Goal: Task Accomplishment & Management: Use online tool/utility

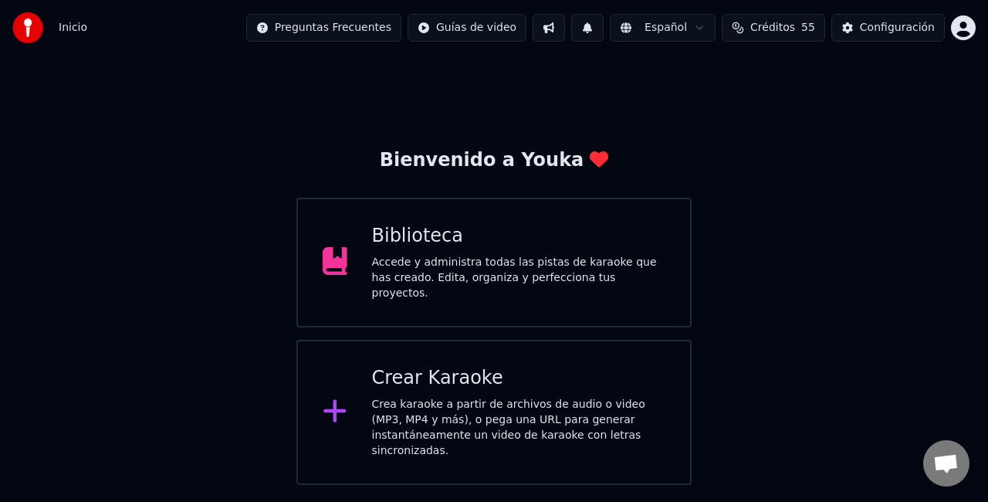
click at [456, 262] on div "Accede y administra todas las pistas de karaoke que has creado. Edita, organiza…" at bounding box center [519, 278] width 294 height 46
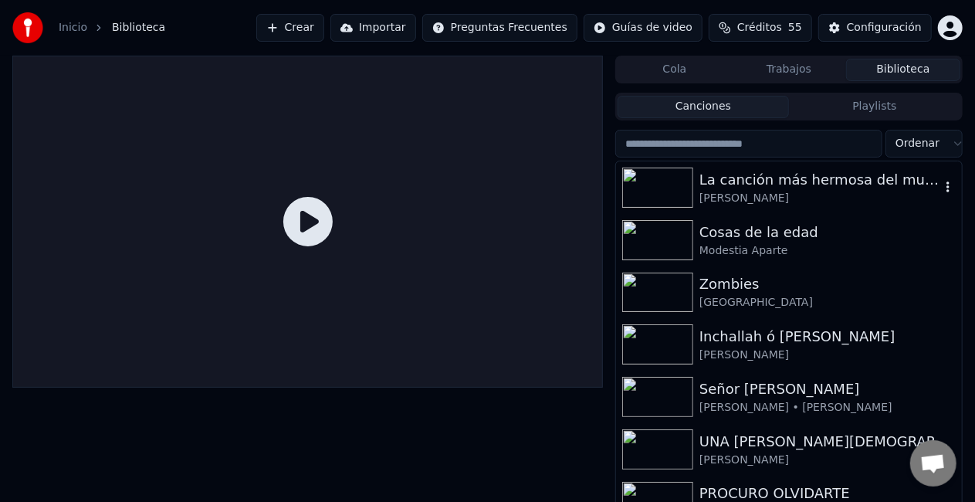
click at [718, 187] on div "La canción más hermosa del mundo" at bounding box center [819, 180] width 241 height 22
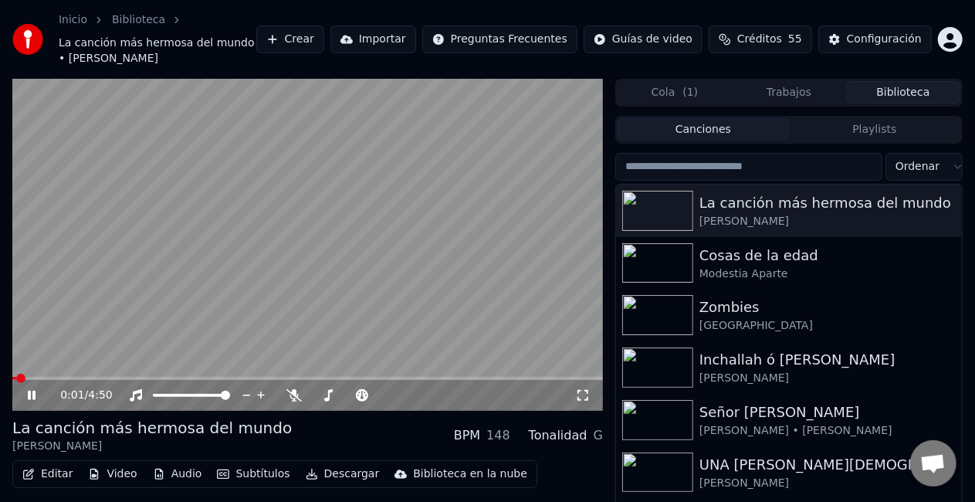
click at [32, 389] on icon at bounding box center [42, 395] width 35 height 12
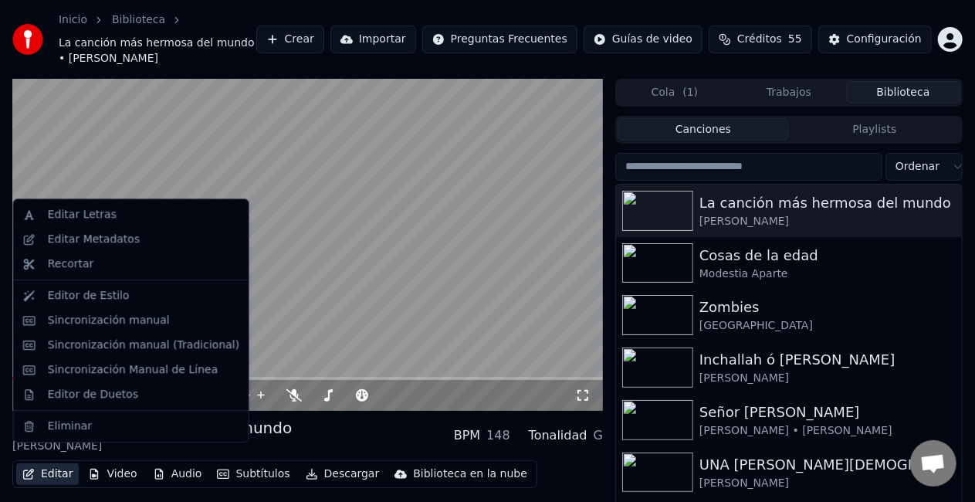
click at [35, 463] on button "Editar" at bounding box center [47, 474] width 62 height 22
click at [98, 244] on div "Editar Metadatos" at bounding box center [94, 238] width 92 height 15
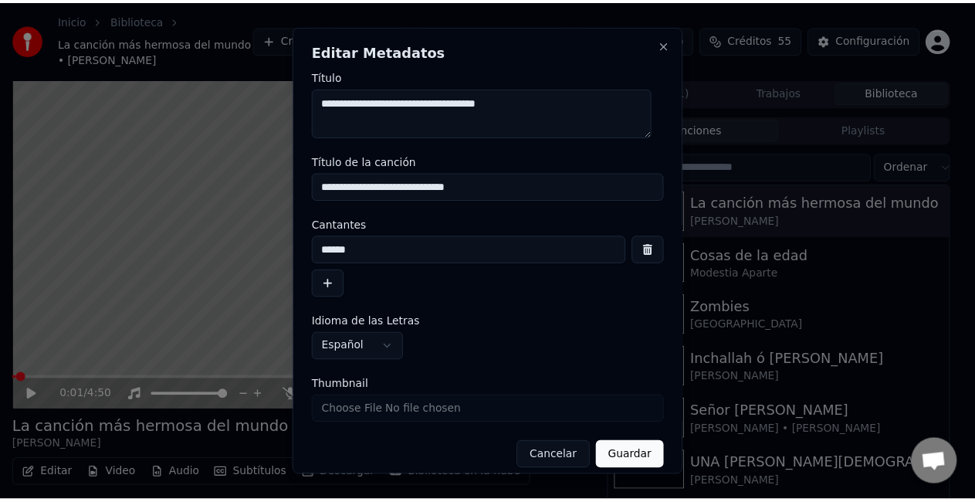
scroll to position [12, 0]
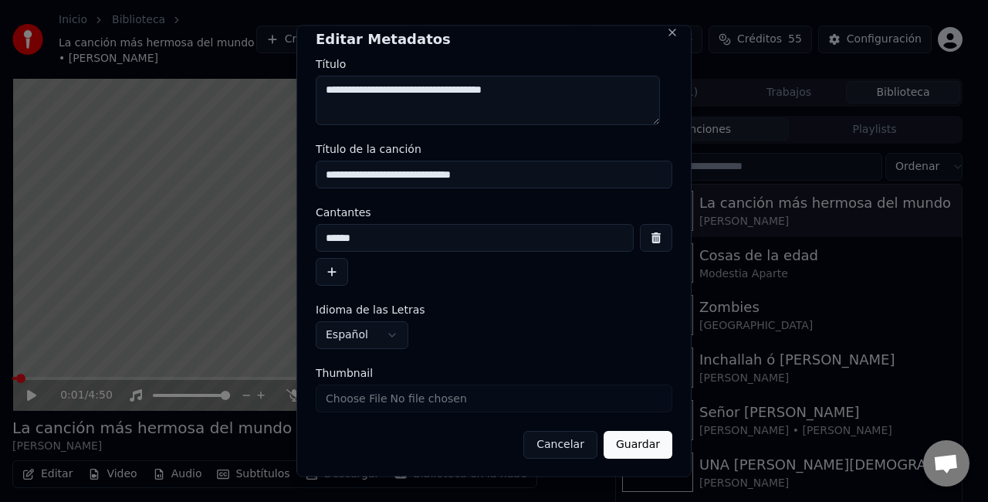
click at [542, 447] on button "Cancelar" at bounding box center [560, 445] width 74 height 28
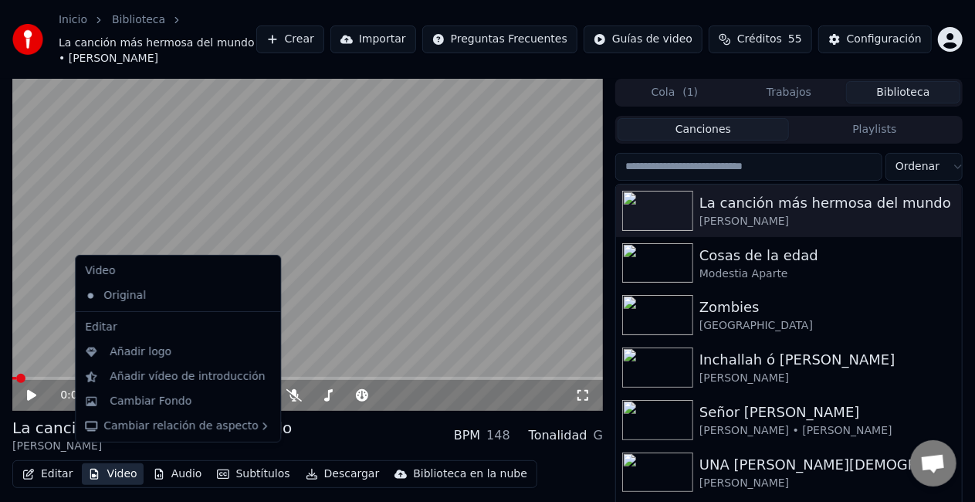
click at [110, 463] on button "Video" at bounding box center [112, 474] width 61 height 22
click at [118, 400] on div "Cambiar Fondo" at bounding box center [151, 401] width 82 height 15
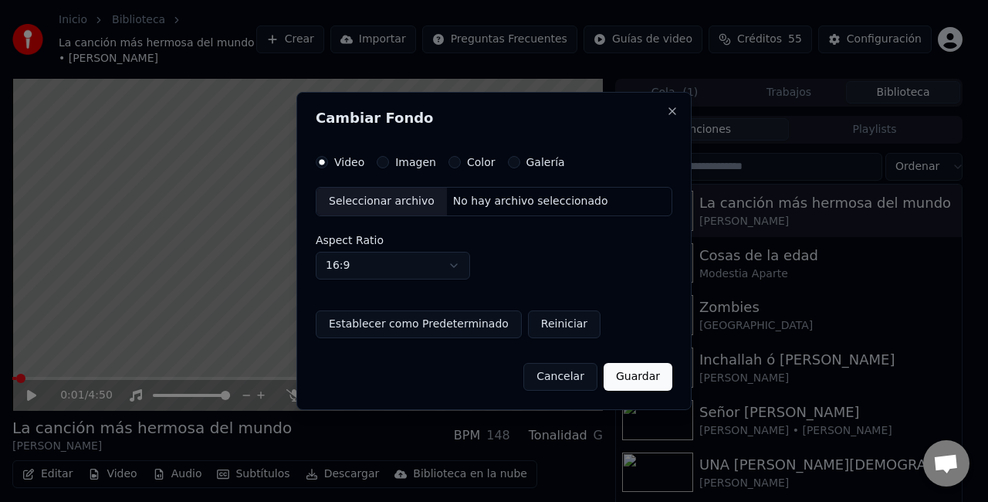
click at [393, 200] on div "Seleccionar archivo" at bounding box center [381, 201] width 130 height 28
click at [383, 199] on div "Seleccionar archivo" at bounding box center [381, 201] width 130 height 28
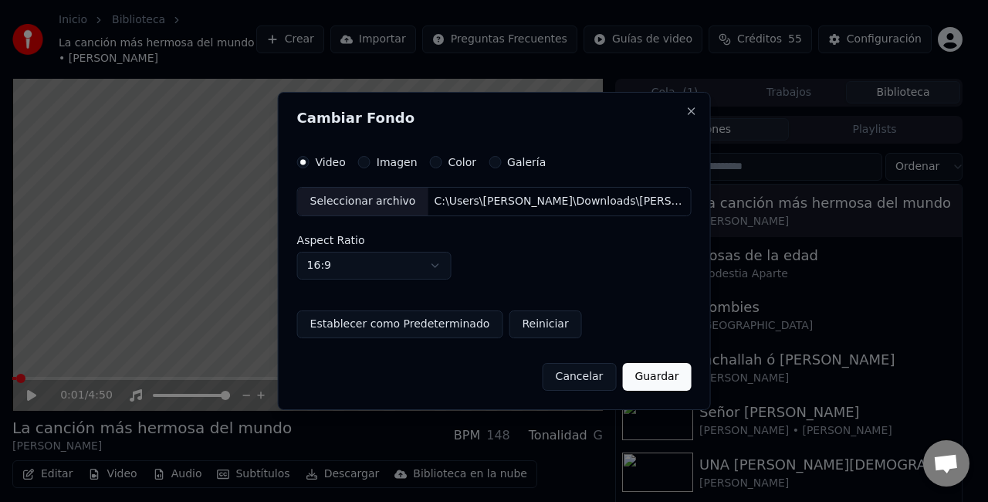
click at [645, 370] on button "Guardar" at bounding box center [656, 377] width 69 height 28
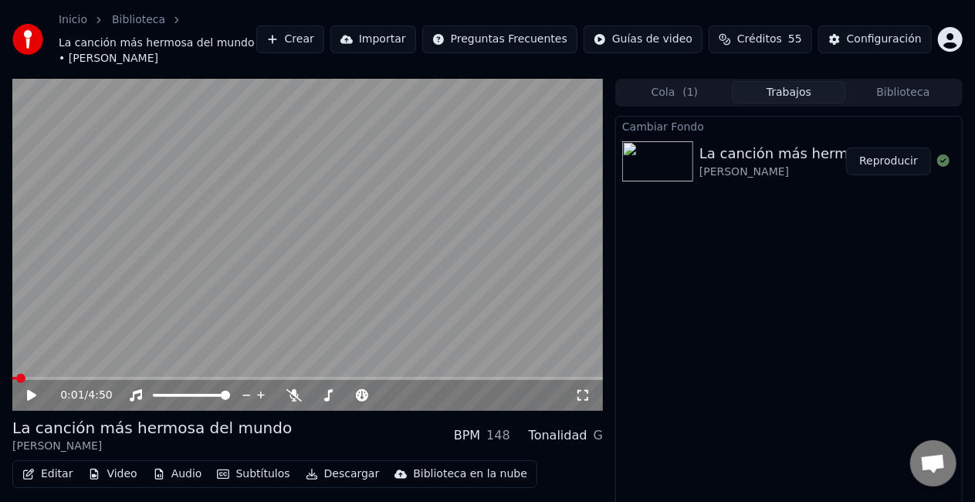
click at [892, 147] on button "Reproducir" at bounding box center [888, 161] width 85 height 28
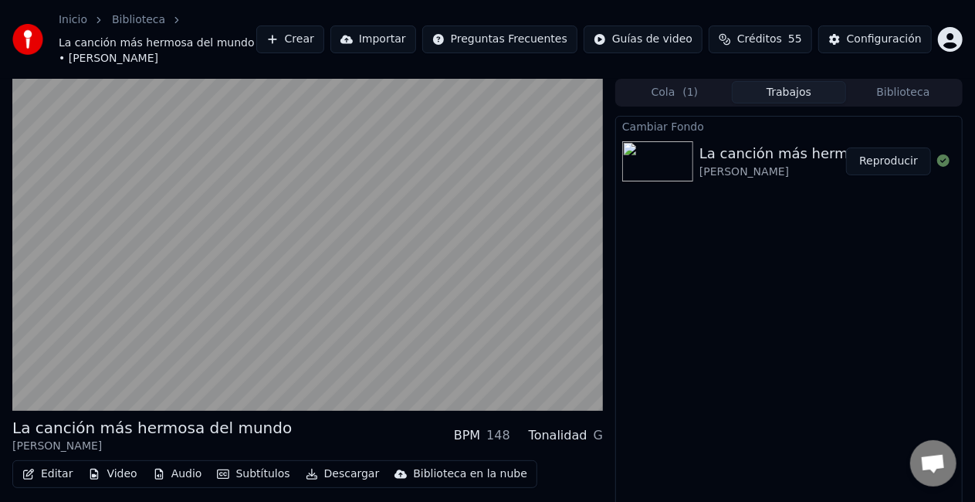
click at [326, 463] on button "Descargar" at bounding box center [342, 474] width 86 height 22
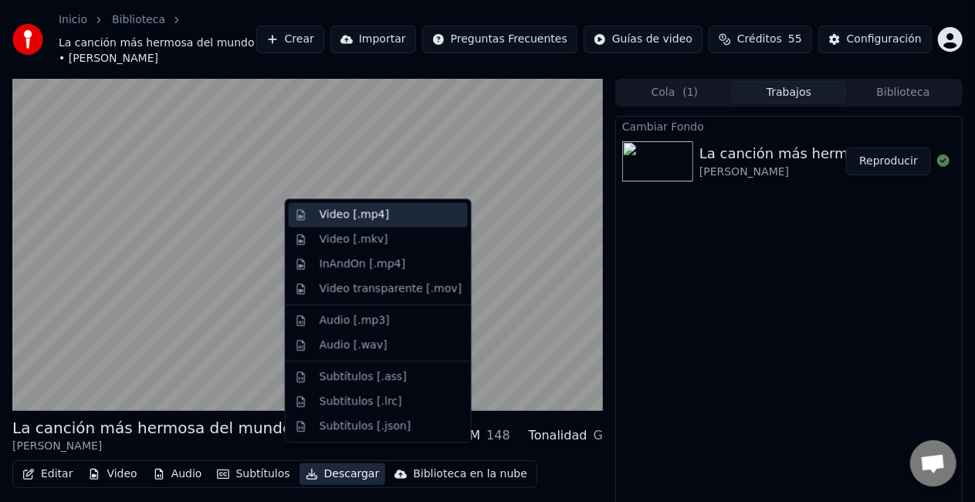
click at [347, 207] on div "Video [.mp4]" at bounding box center [353, 214] width 69 height 15
